Goal: Answer question/provide support: Share knowledge or assist other users

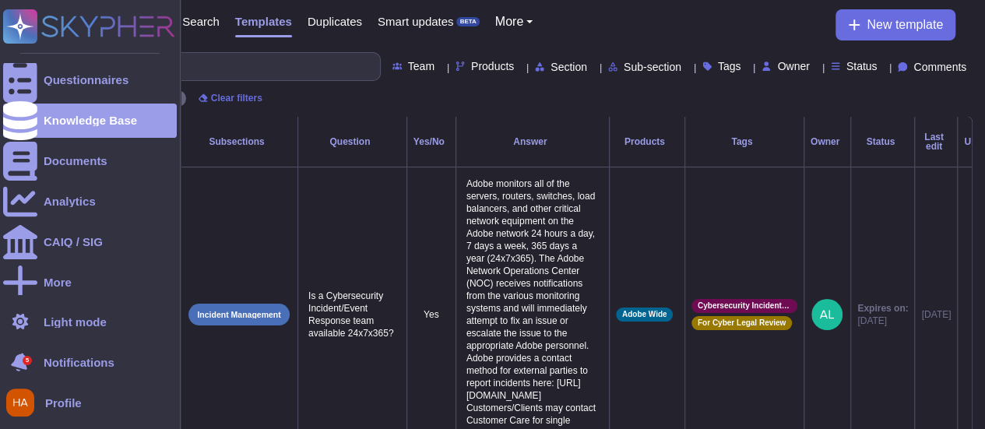
click at [17, 360] on icon at bounding box center [20, 362] width 20 height 23
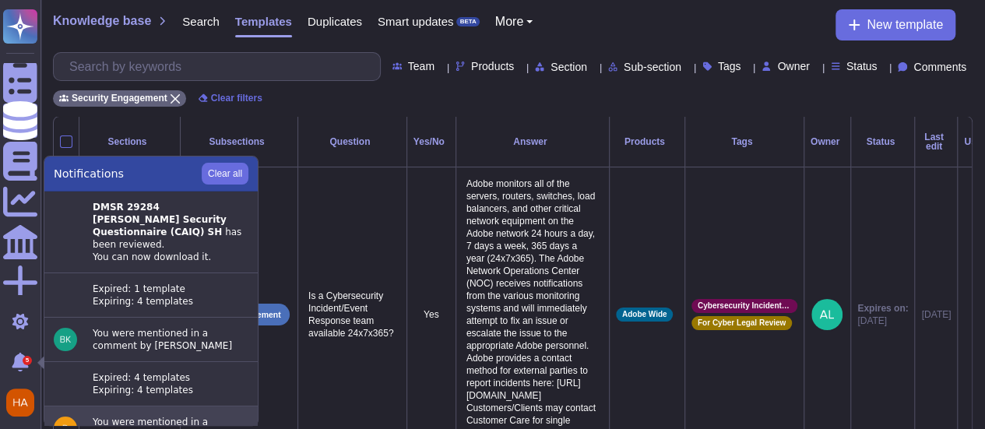
scroll to position [22, 0]
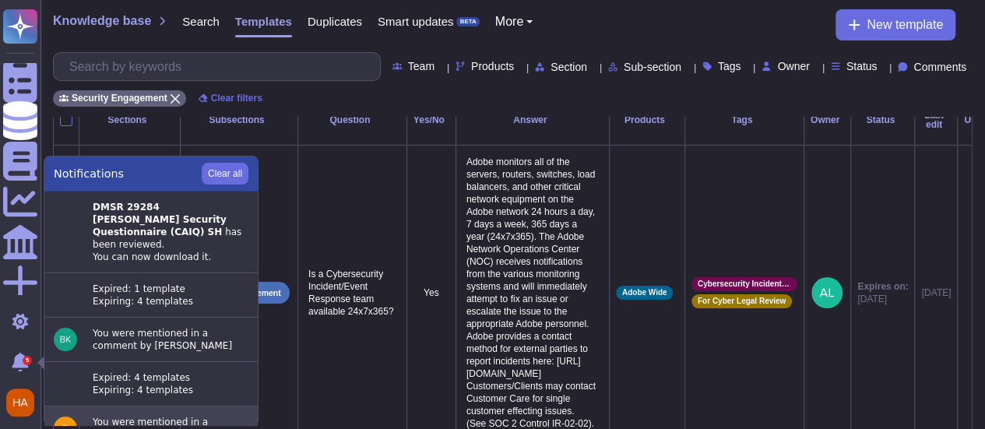
drag, startPoint x: 163, startPoint y: 426, endPoint x: 163, endPoint y: 415, distance: 10.9
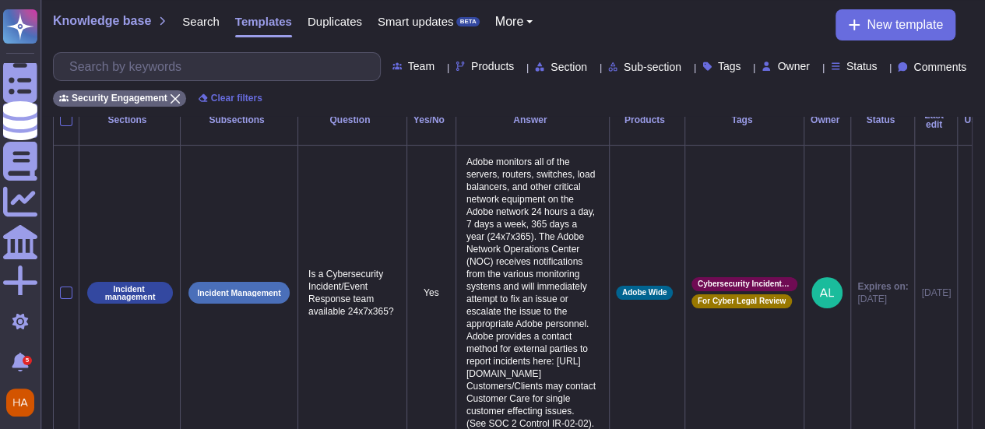
click at [163, 415] on td "Incident management" at bounding box center [129, 293] width 101 height 295
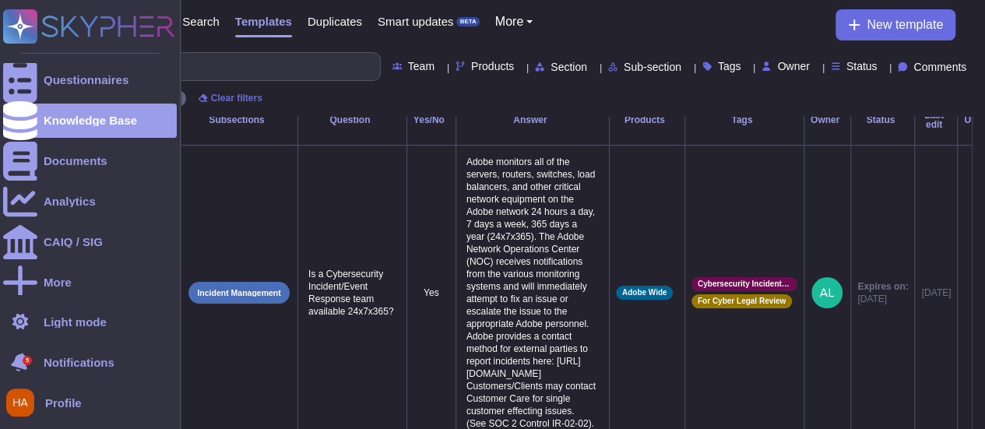
click at [16, 359] on icon at bounding box center [20, 362] width 20 height 23
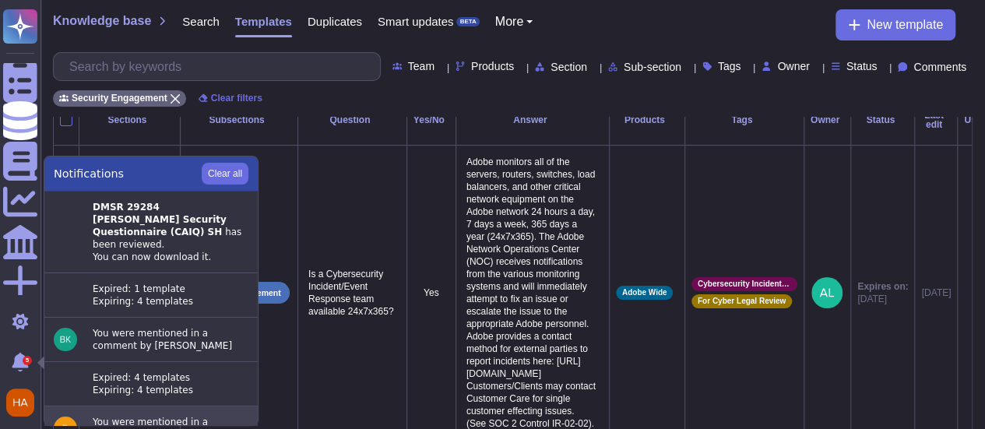
click at [161, 416] on div "You were mentioned in a comment by Derek Espiritu" at bounding box center [171, 428] width 156 height 25
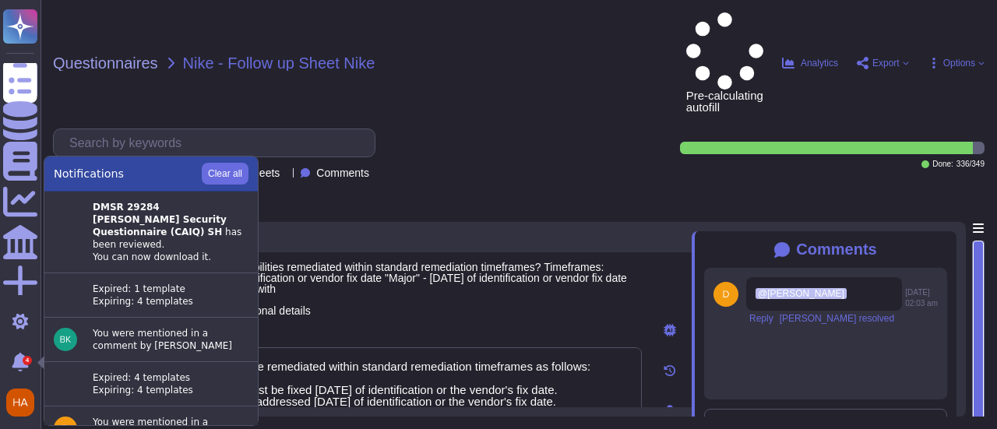
type textarea "Identified vulnerabilities are remediated within standard remediation timeframe…"
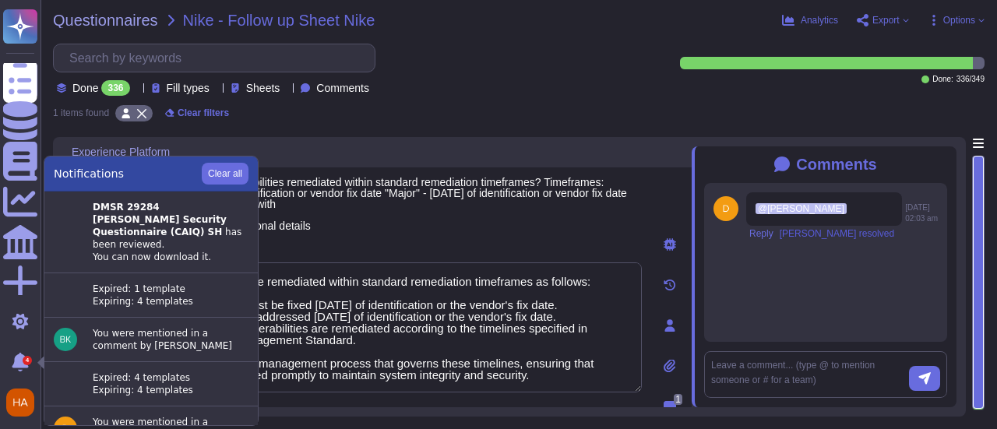
click at [816, 238] on span "Mark resolved" at bounding box center [836, 233] width 114 height 9
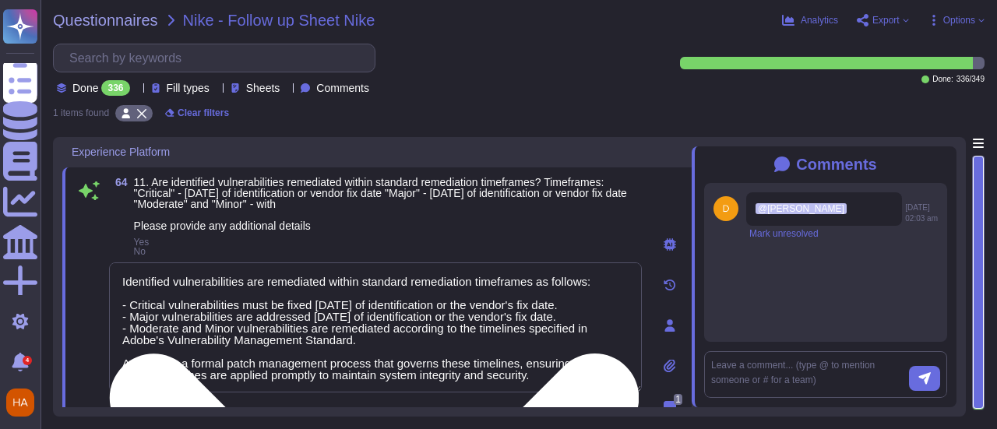
scroll to position [1, 0]
click at [321, 289] on textarea "Identified vulnerabilities are remediated within standard remediation timeframe…" at bounding box center [375, 327] width 533 height 130
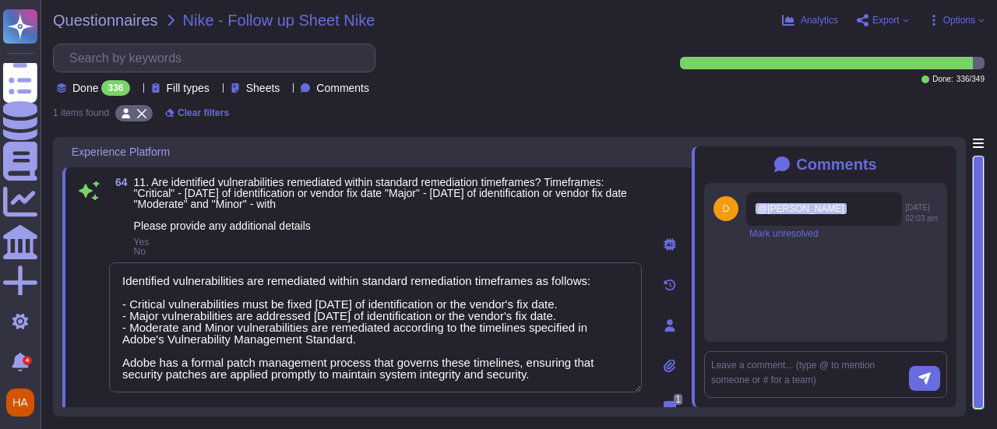
click at [947, 164] on icon at bounding box center [947, 164] width 0 height 0
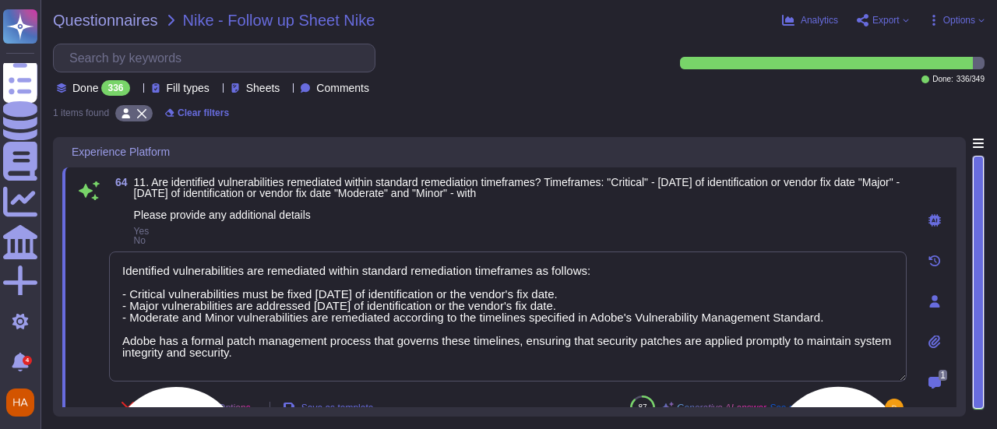
click at [601, 318] on textarea "Identified vulnerabilities are remediated within standard remediation timeframe…" at bounding box center [507, 316] width 797 height 130
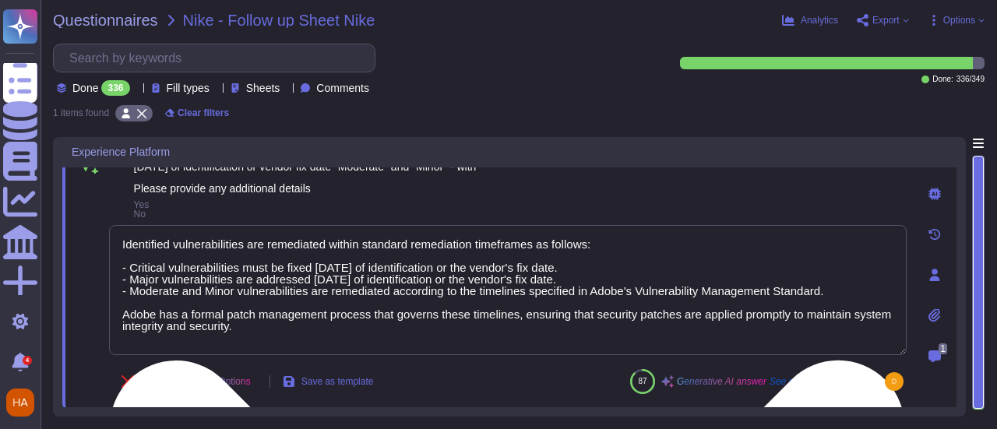
scroll to position [26, 0]
click at [272, 270] on textarea "Identified vulnerabilities are remediated within standard remediation timeframe…" at bounding box center [507, 290] width 797 height 130
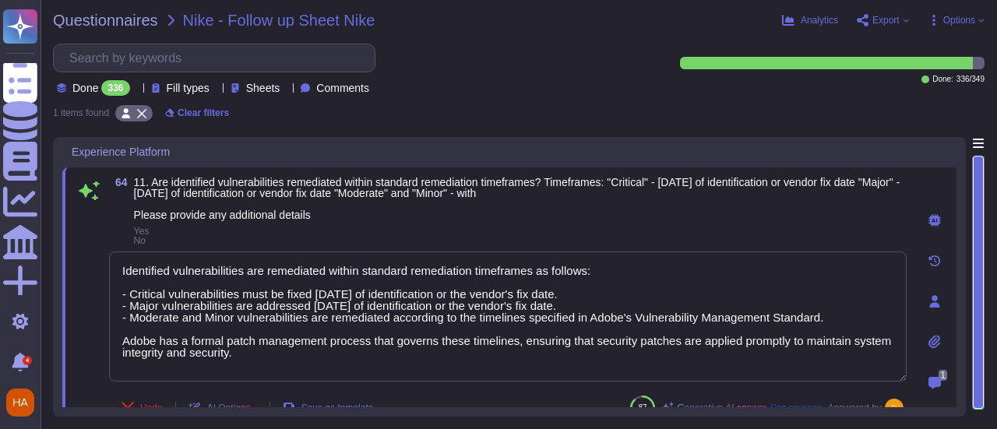
click at [941, 217] on div at bounding box center [934, 220] width 31 height 31
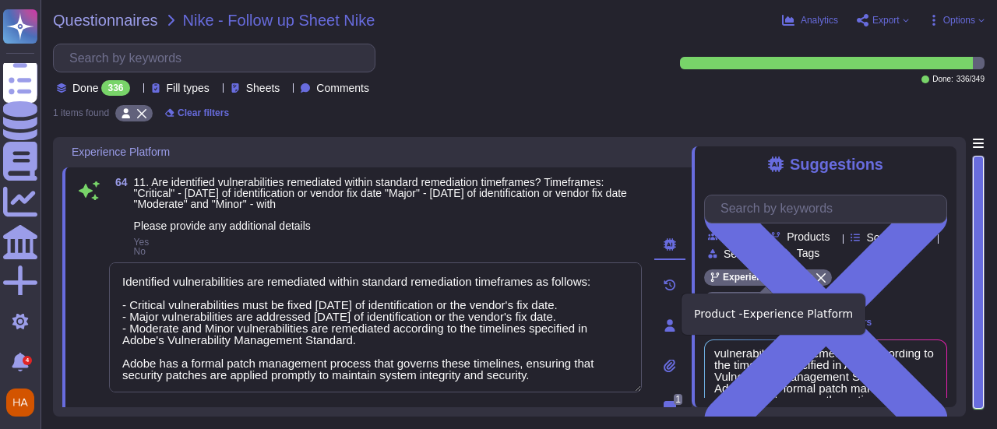
scroll to position [111, 0]
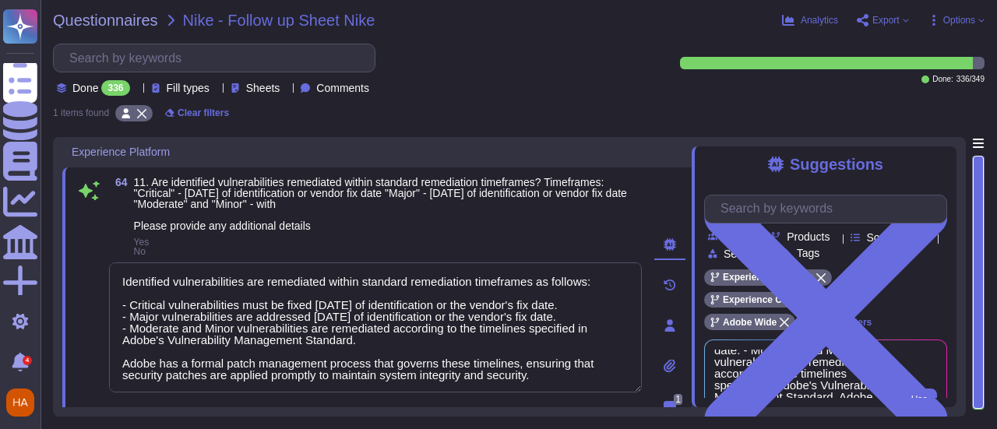
drag, startPoint x: 770, startPoint y: 283, endPoint x: 856, endPoint y: 360, distance: 115.2
click at [856, 360] on span "Identified vulnerabilities are remediated within standard remediation timeframe…" at bounding box center [801, 389] width 174 height 78
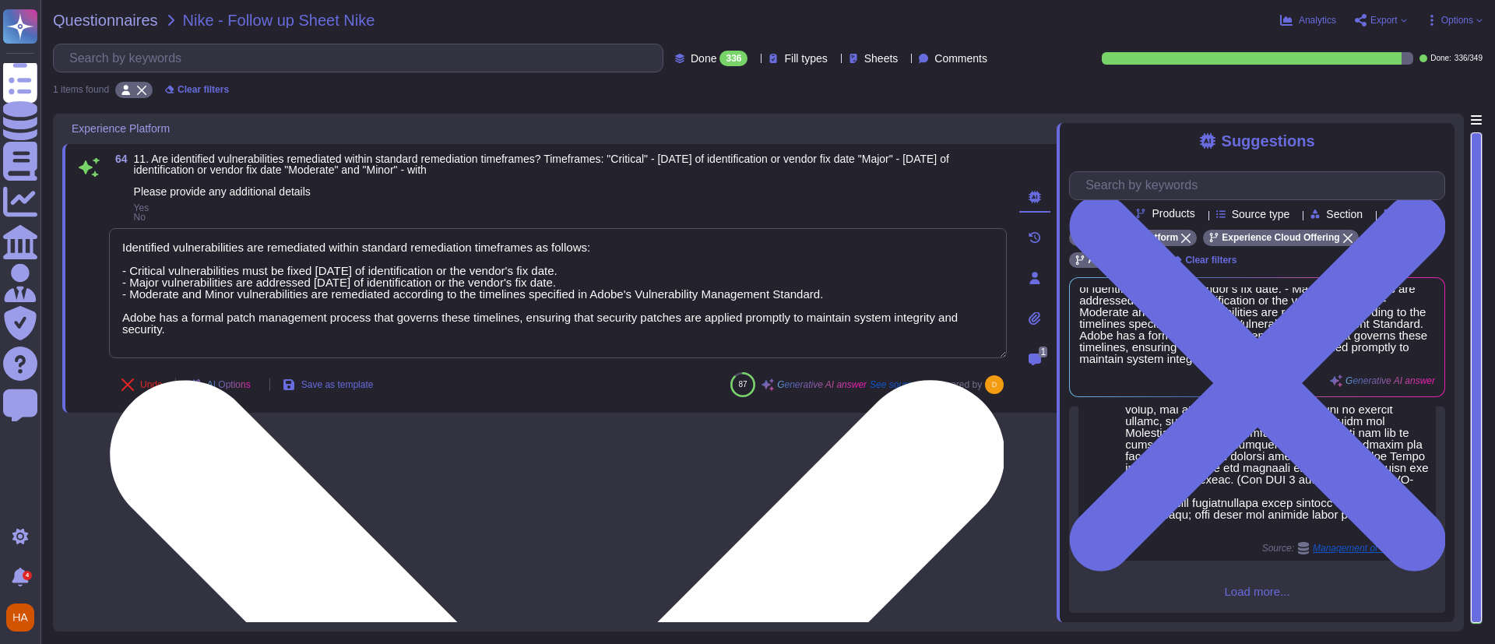
scroll to position [833, 0]
click at [472, 284] on textarea "Identified vulnerabilities are remediated within standard remediation timeframe…" at bounding box center [558, 293] width 898 height 130
